Goal: Information Seeking & Learning: Learn about a topic

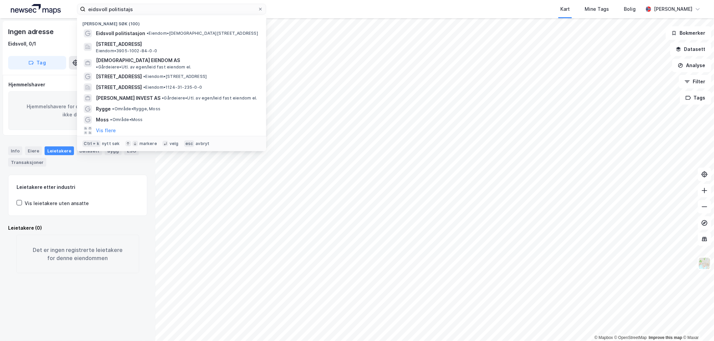
click at [139, 7] on input "eidsvoll politistajs" at bounding box center [171, 9] width 172 height 10
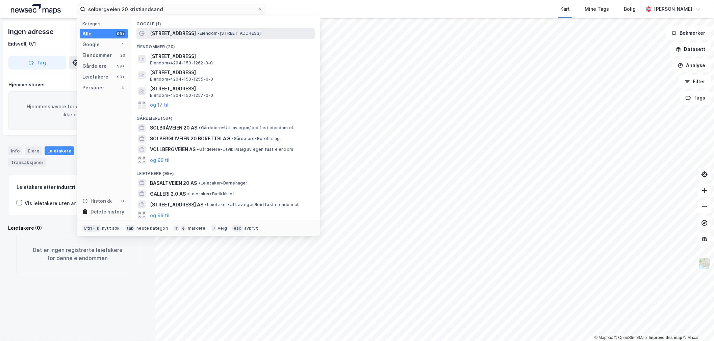
type input "solbergveien 20 kristiandsand"
click at [152, 34] on span "[STREET_ADDRESS]" at bounding box center [173, 33] width 46 height 8
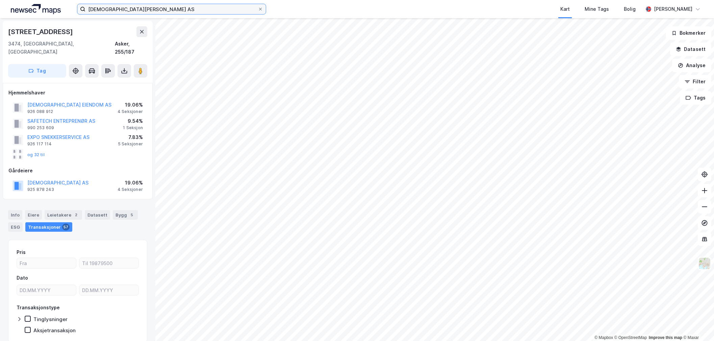
click at [90, 11] on input "[DEMOGRAPHIC_DATA][PERSON_NAME] AS" at bounding box center [171, 9] width 172 height 10
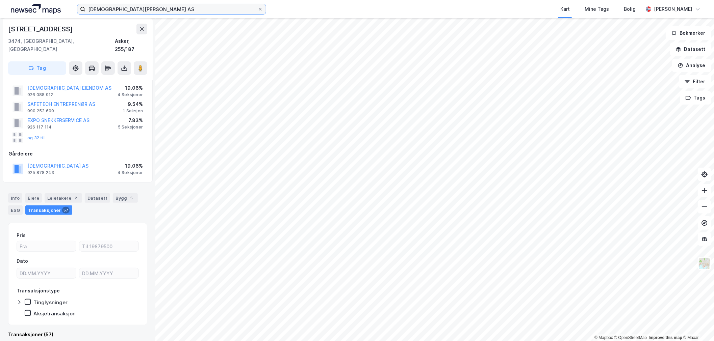
click at [90, 11] on input "[DEMOGRAPHIC_DATA][PERSON_NAME] AS" at bounding box center [171, 9] width 172 height 10
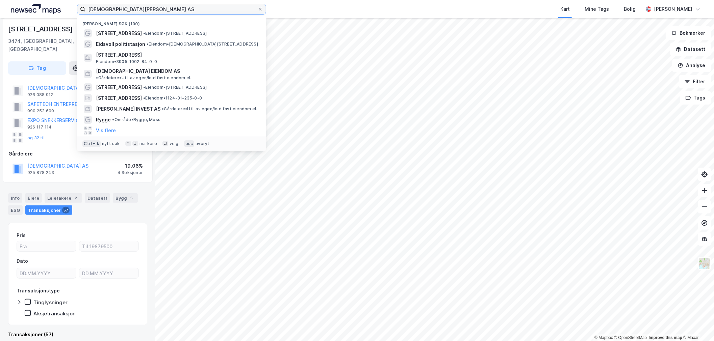
click at [90, 11] on input "[DEMOGRAPHIC_DATA][PERSON_NAME] AS" at bounding box center [171, 9] width 172 height 10
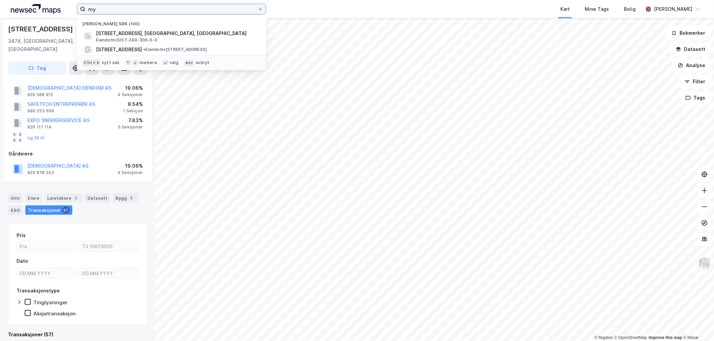
type input "m"
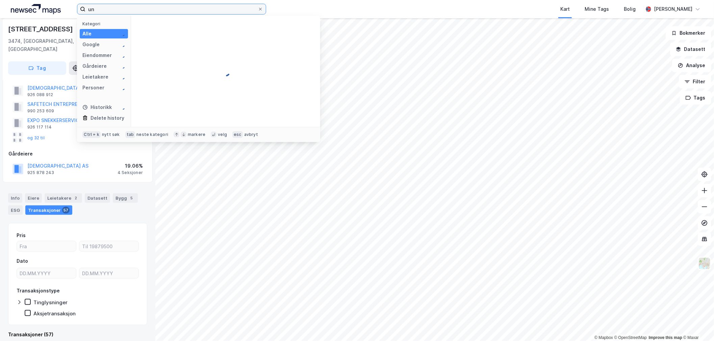
type input "u"
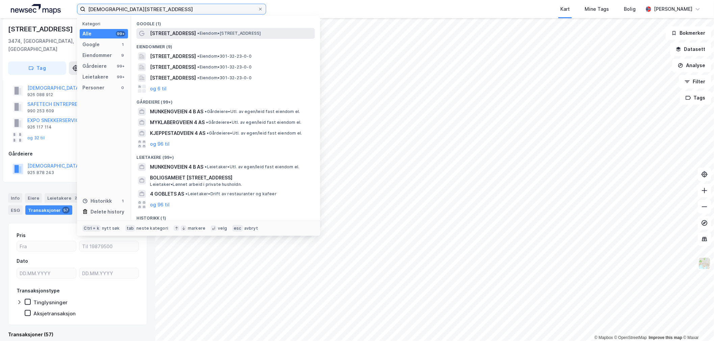
type input "[DEMOGRAPHIC_DATA][STREET_ADDRESS]"
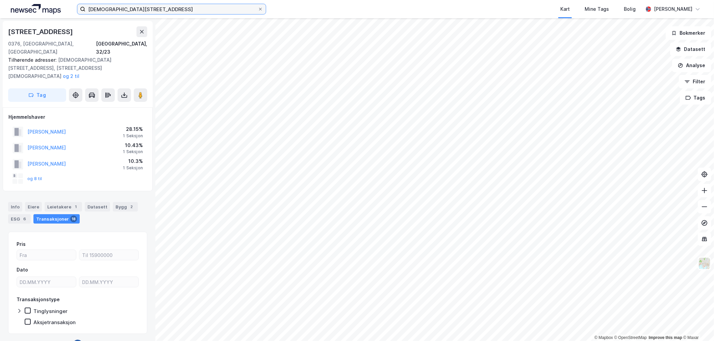
scroll to position [1, 0]
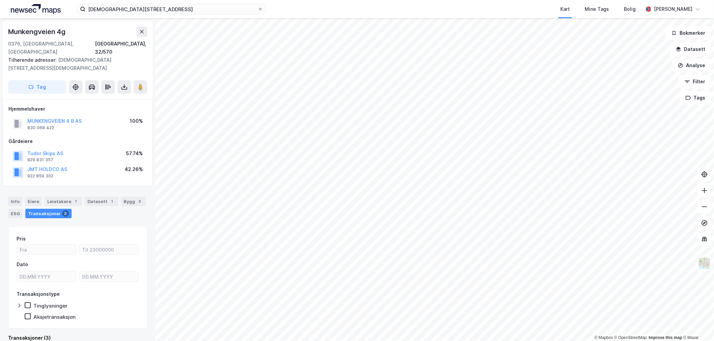
scroll to position [75, 0]
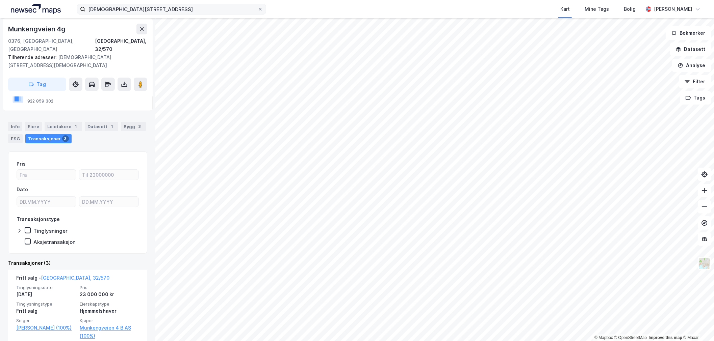
click at [118, 14] on label "[DEMOGRAPHIC_DATA][STREET_ADDRESS]" at bounding box center [171, 9] width 189 height 11
click at [118, 14] on input "[DEMOGRAPHIC_DATA][STREET_ADDRESS]" at bounding box center [171, 9] width 172 height 10
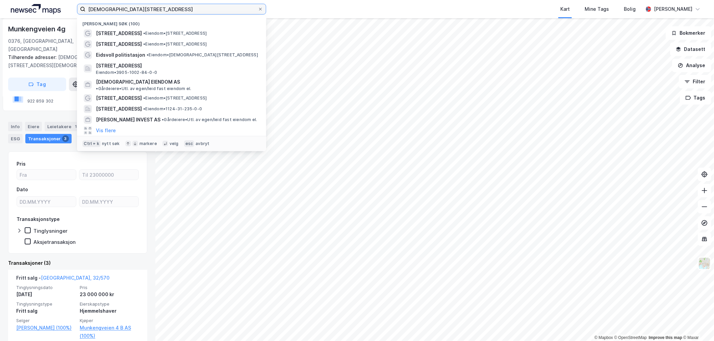
click at [121, 7] on input "[DEMOGRAPHIC_DATA][STREET_ADDRESS]" at bounding box center [171, 9] width 172 height 10
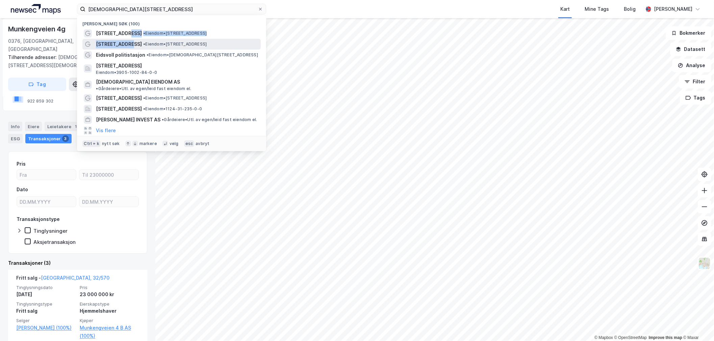
drag, startPoint x: 130, startPoint y: 37, endPoint x: 128, endPoint y: 43, distance: 5.5
click at [128, 43] on div "Nylige søk (100) Munkengveien 4 • Eiendom • [STREET_ADDRESS] • Eiendom • [STREE…" at bounding box center [171, 83] width 189 height 135
click at [128, 43] on span "[STREET_ADDRESS]" at bounding box center [119, 44] width 46 height 8
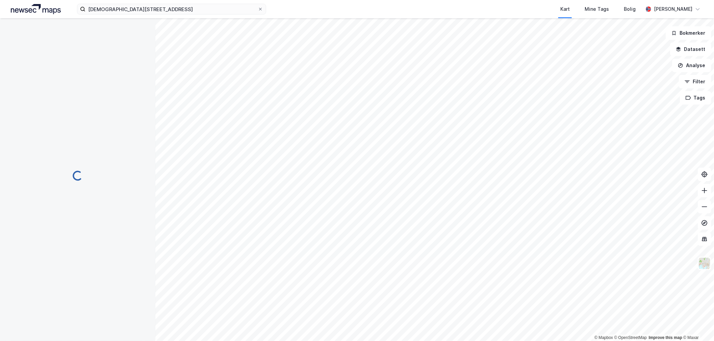
scroll to position [3, 0]
